Goal: Navigation & Orientation: Find specific page/section

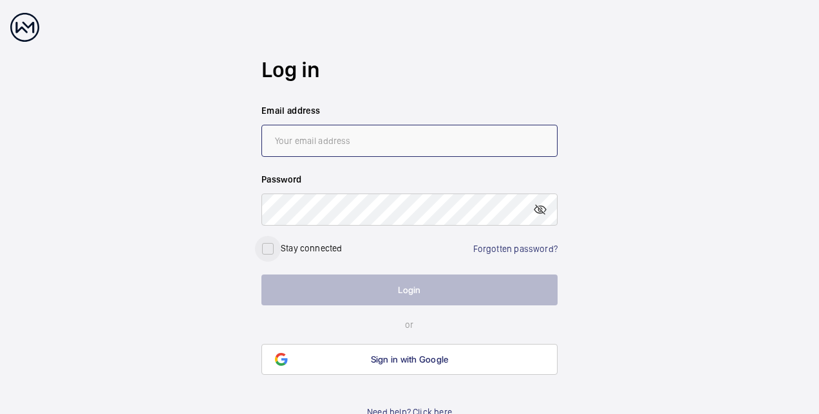
type input "[PERSON_NAME][EMAIL_ADDRESS][PERSON_NAME][DOMAIN_NAME]"
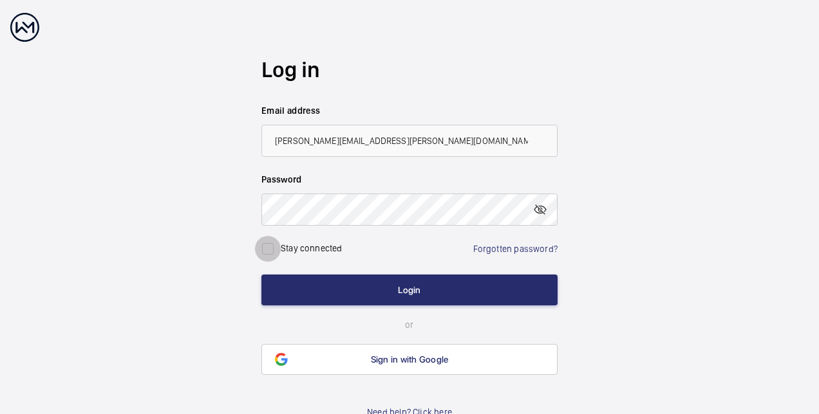
click at [263, 250] on input "checkbox" at bounding box center [268, 249] width 26 height 26
checkbox input "true"
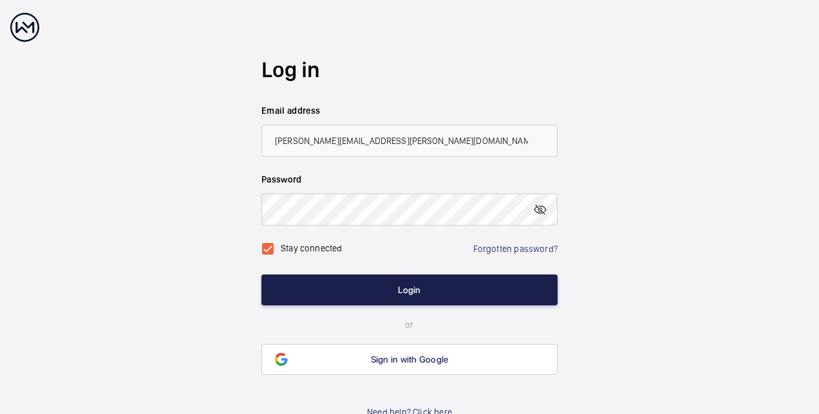
click at [353, 281] on button "Login" at bounding box center [409, 290] width 296 height 31
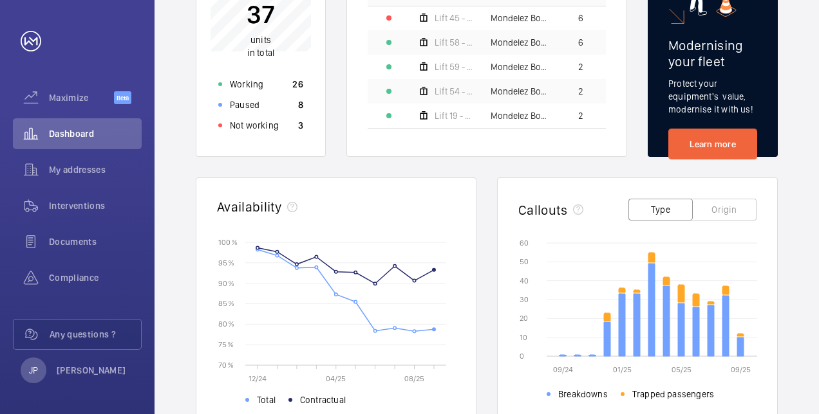
scroll to position [196, 0]
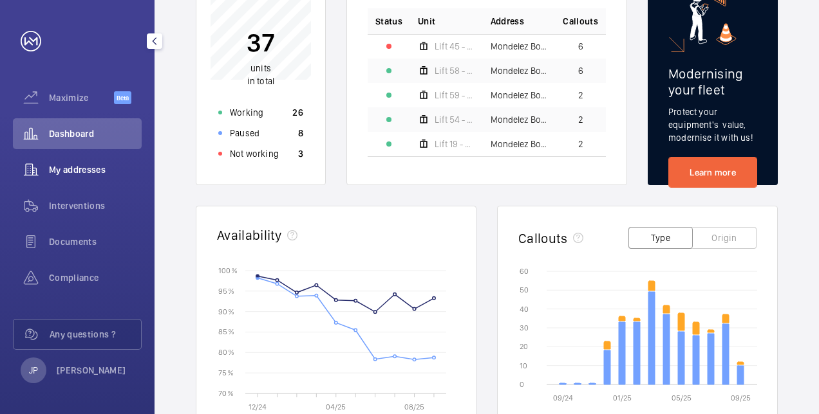
click at [60, 183] on div "My addresses" at bounding box center [77, 169] width 129 height 31
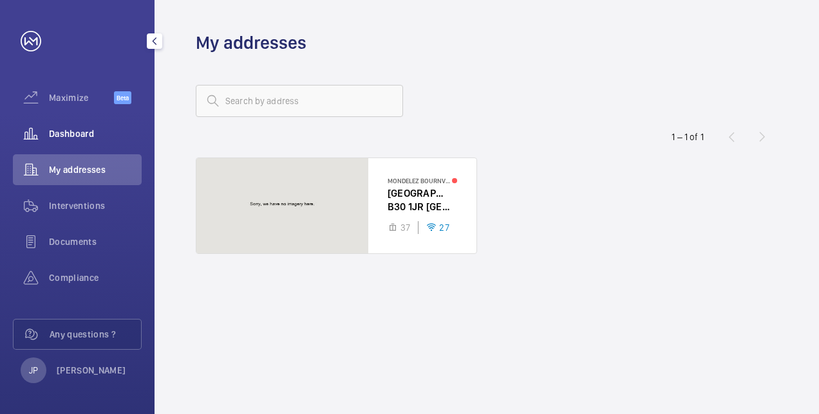
click at [84, 138] on span "Dashboard" at bounding box center [95, 133] width 93 height 13
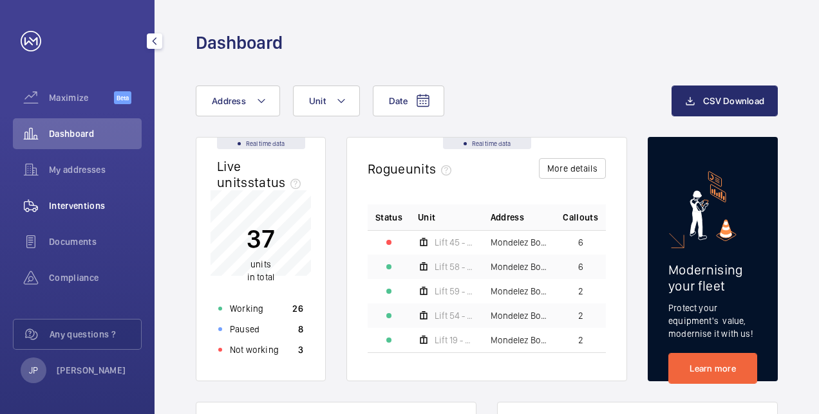
click at [94, 201] on span "Interventions" at bounding box center [95, 206] width 93 height 13
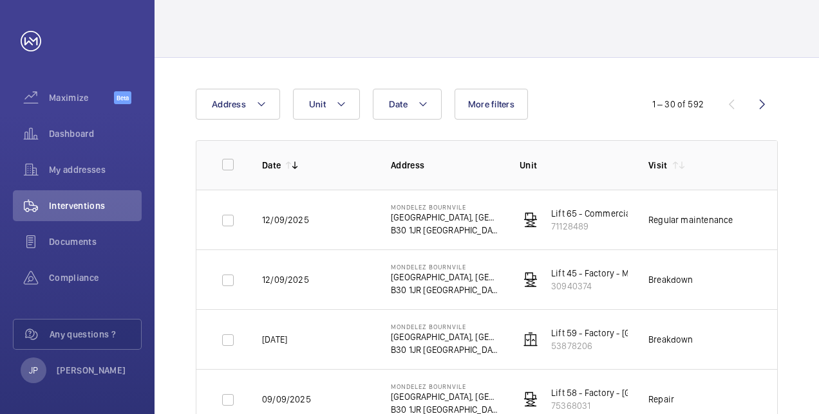
scroll to position [58, 0]
click at [65, 126] on div "Dashboard" at bounding box center [77, 133] width 129 height 31
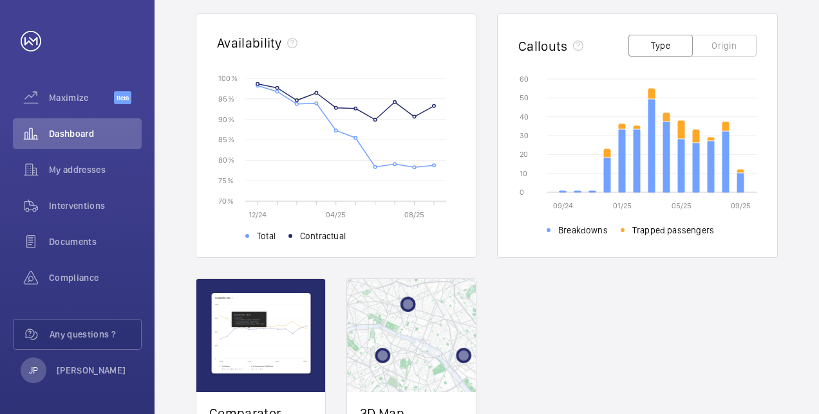
scroll to position [409, 0]
